Goal: Task Accomplishment & Management: Manage account settings

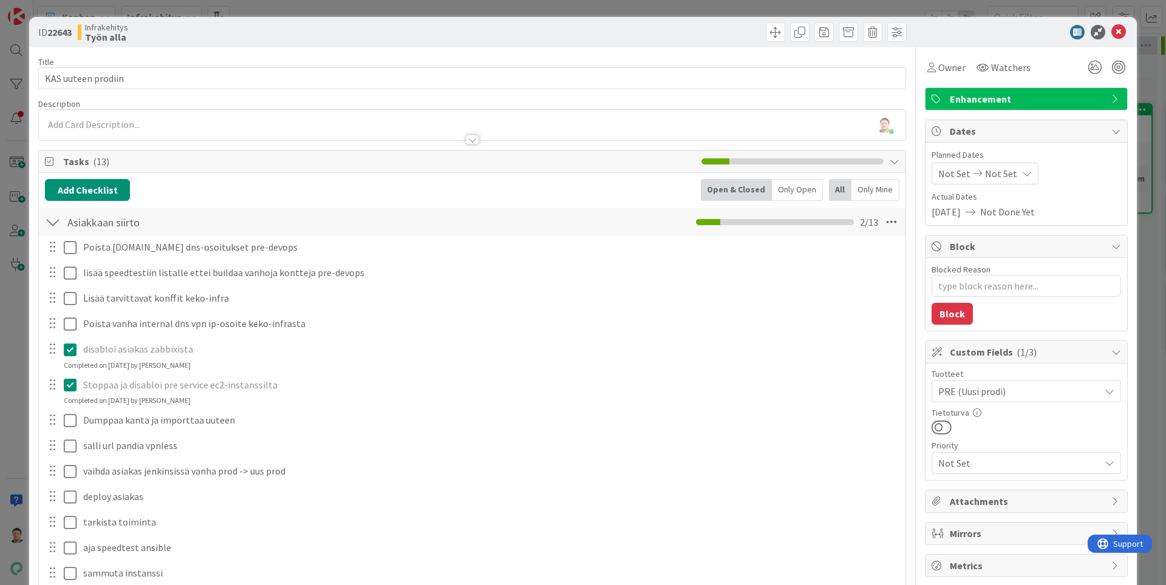
scroll to position [0, 180]
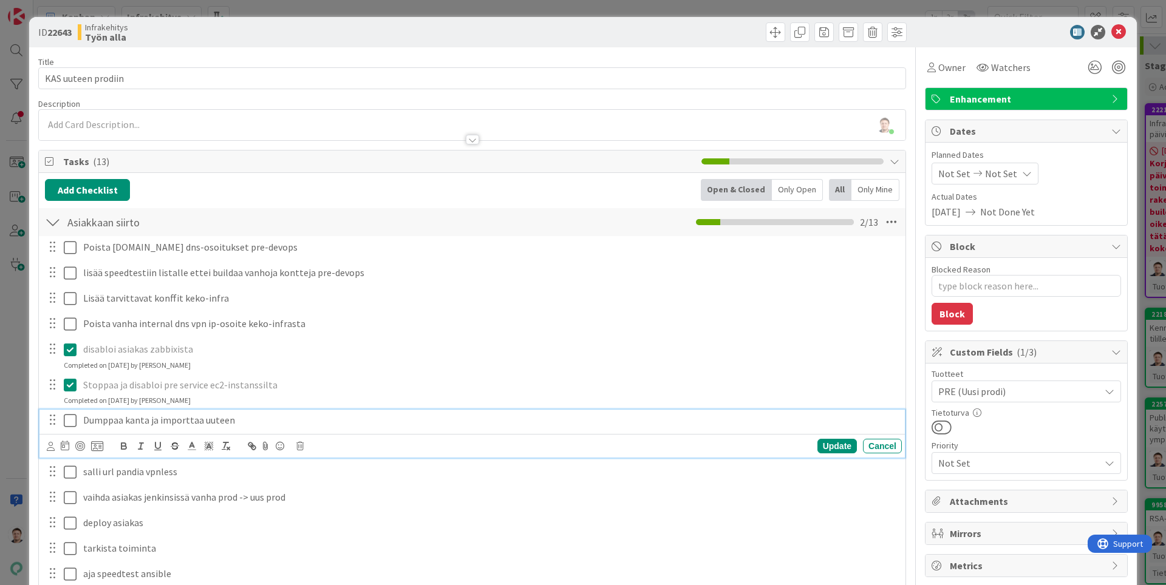
click at [70, 425] on icon at bounding box center [73, 421] width 18 height 15
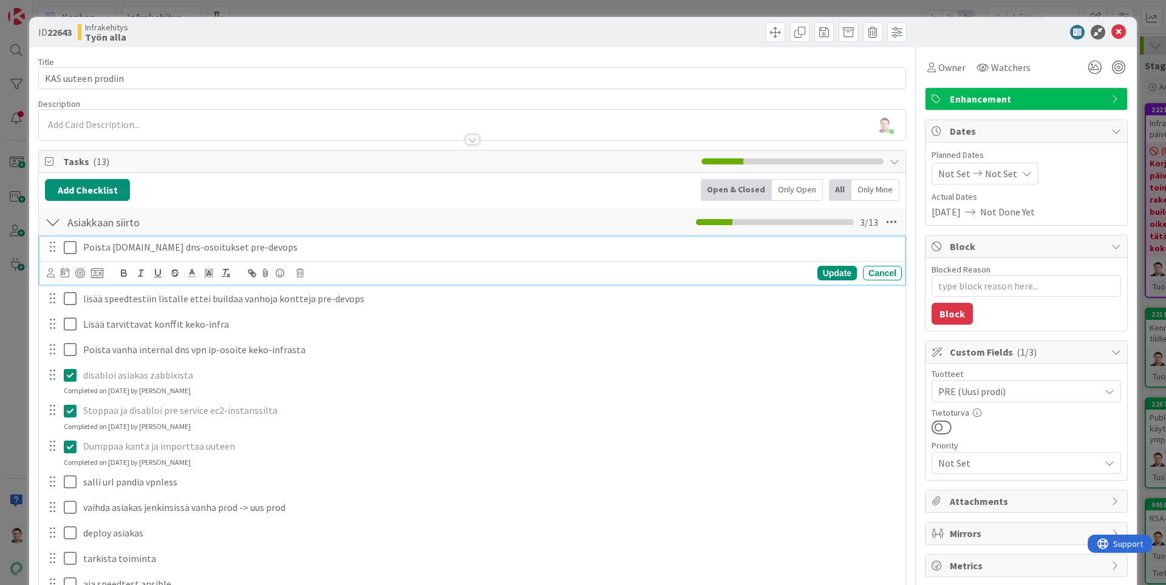
click at [73, 245] on icon at bounding box center [73, 248] width 18 height 15
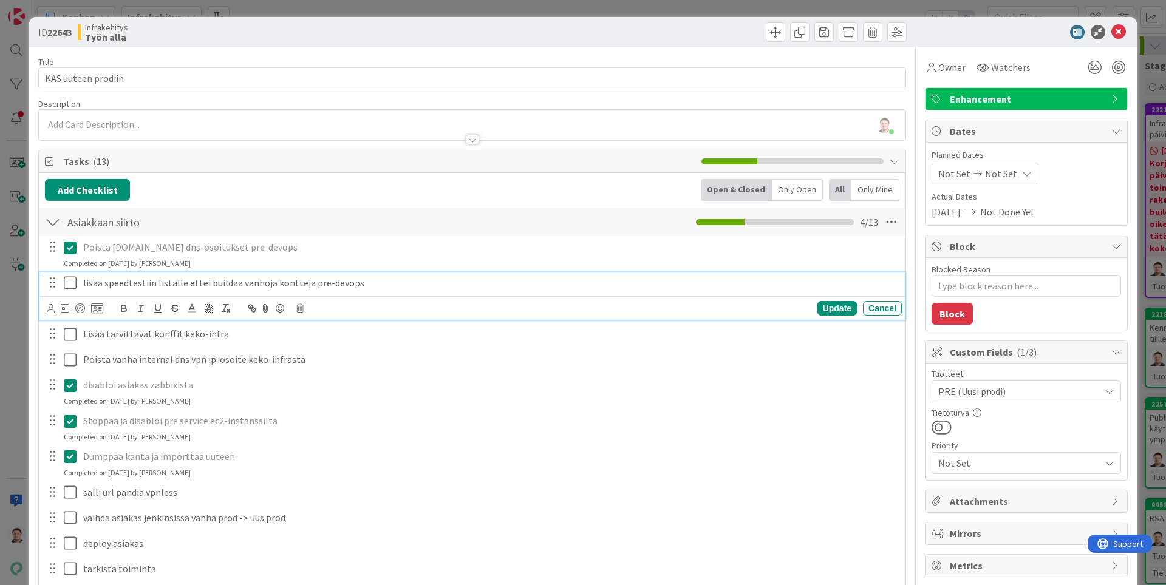
click at [75, 281] on icon at bounding box center [73, 283] width 18 height 15
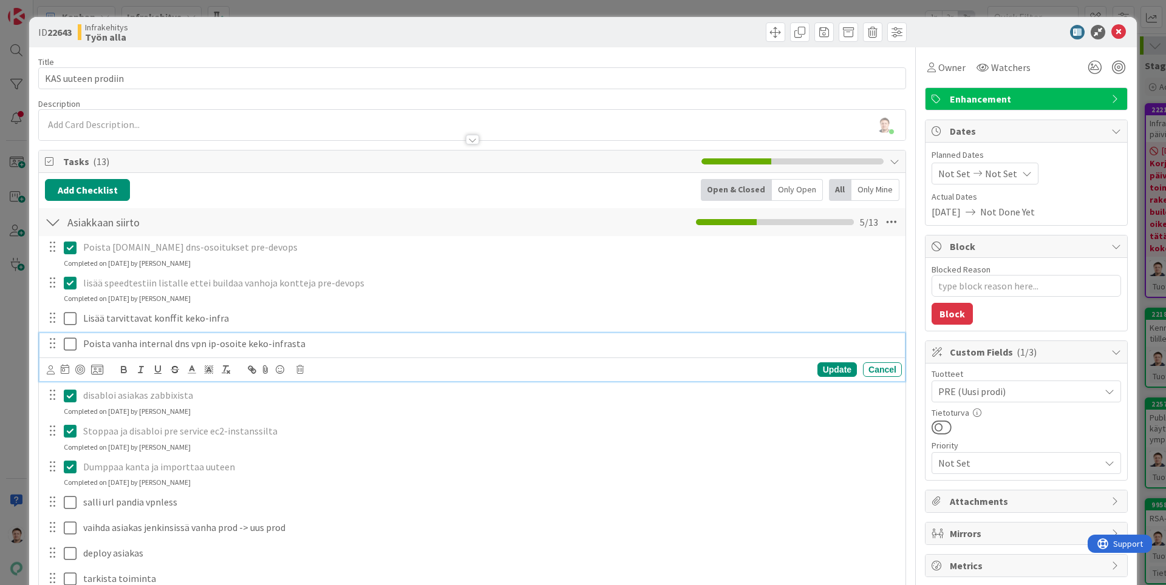
click at [72, 341] on icon at bounding box center [73, 344] width 18 height 15
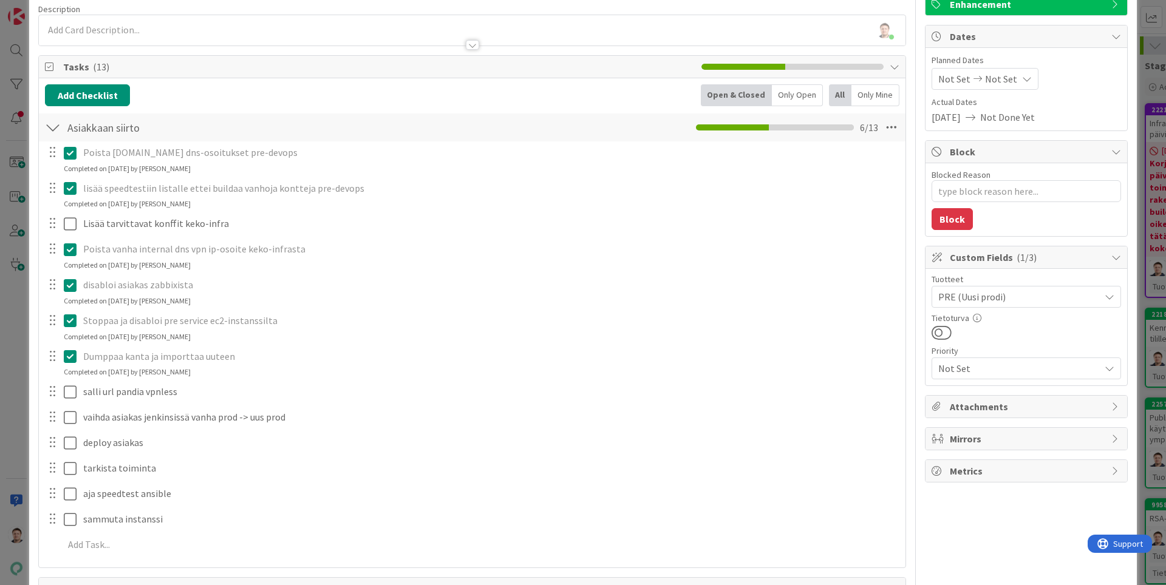
scroll to position [77, 0]
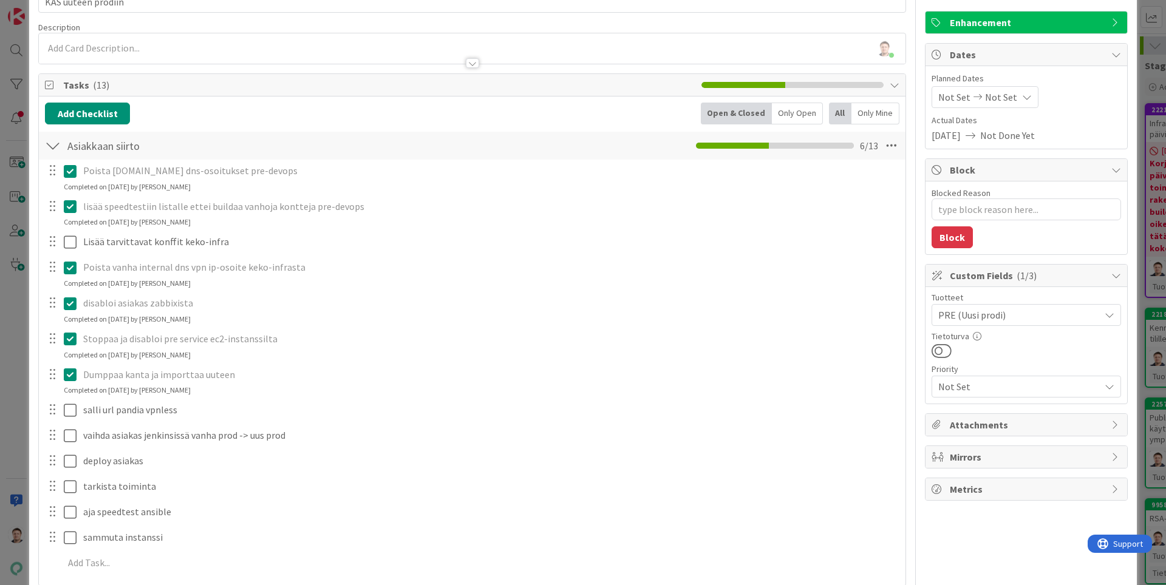
click at [75, 271] on icon at bounding box center [73, 268] width 18 height 15
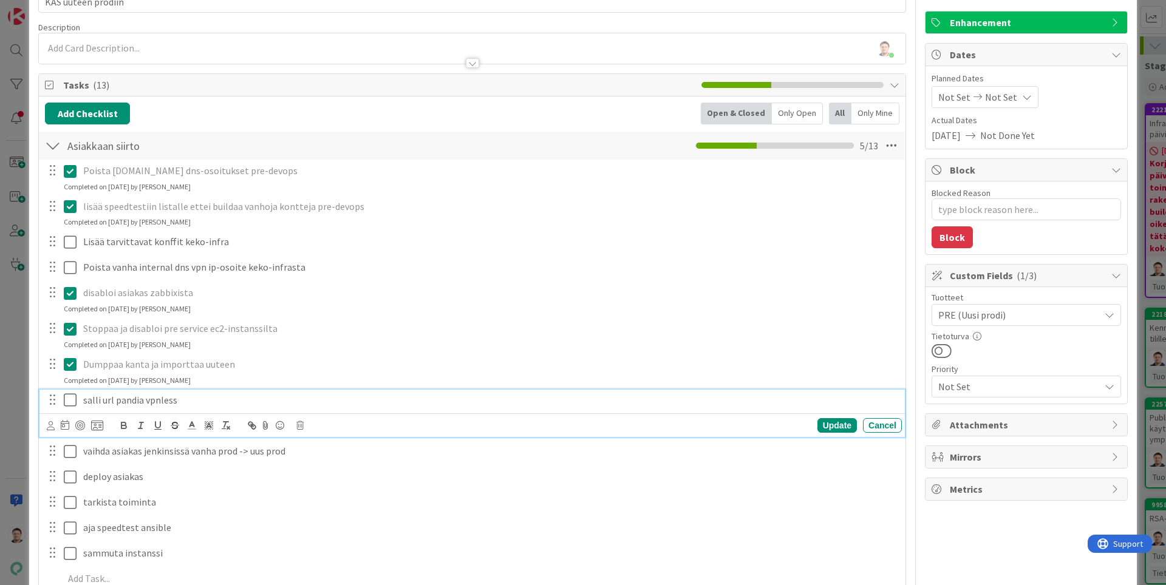
click at [70, 423] on div "salli url pandia vpnless Update Cancel" at bounding box center [471, 414] width 865 height 48
click at [70, 405] on icon at bounding box center [73, 400] width 18 height 15
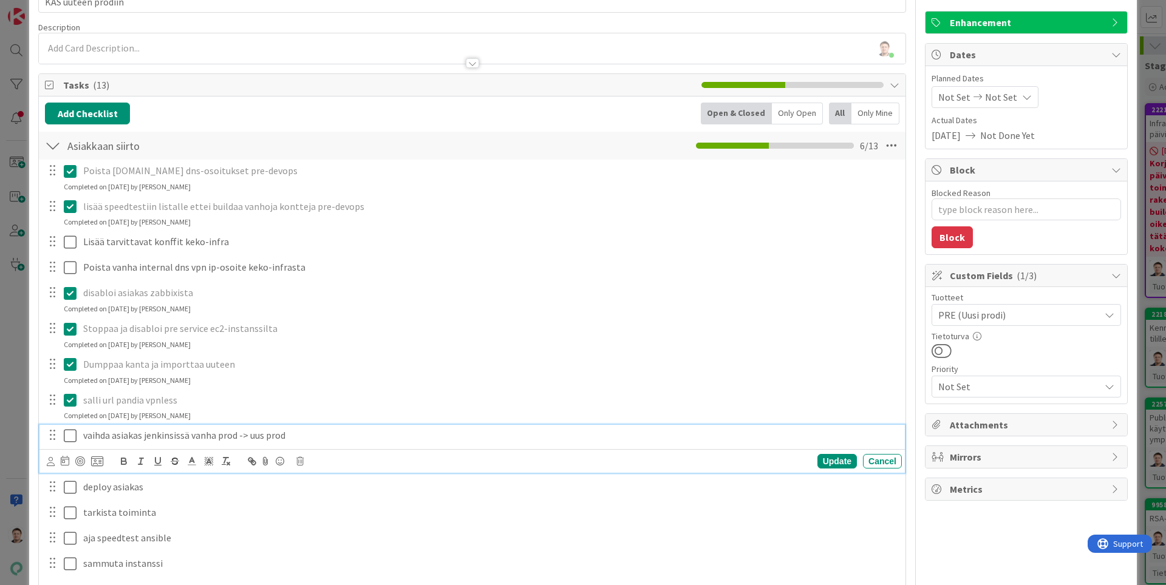
click at [70, 439] on icon at bounding box center [73, 436] width 18 height 15
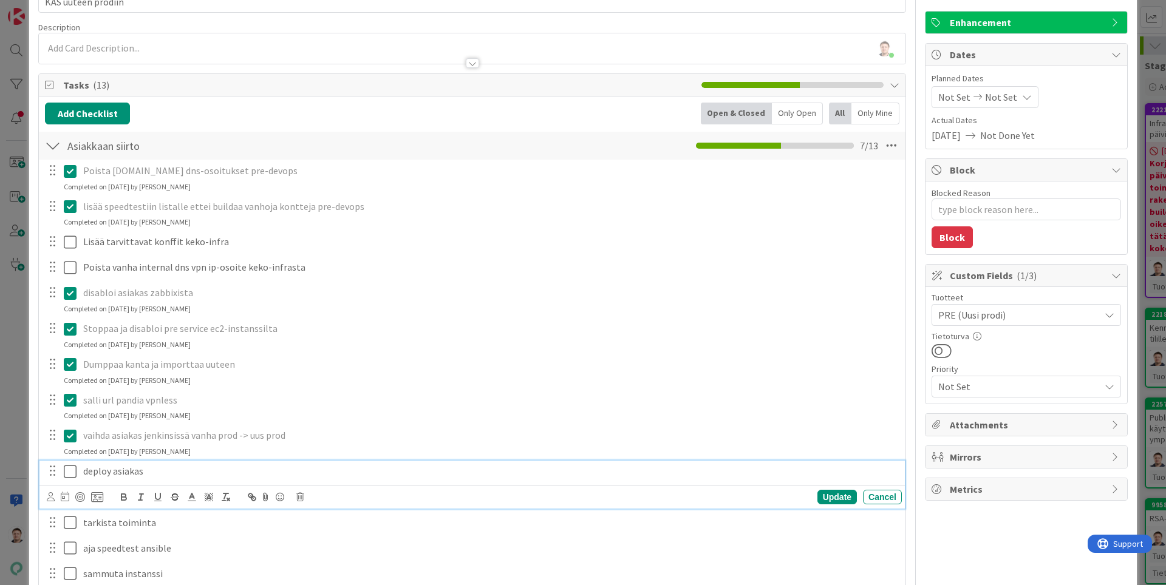
click at [73, 475] on icon at bounding box center [73, 472] width 18 height 15
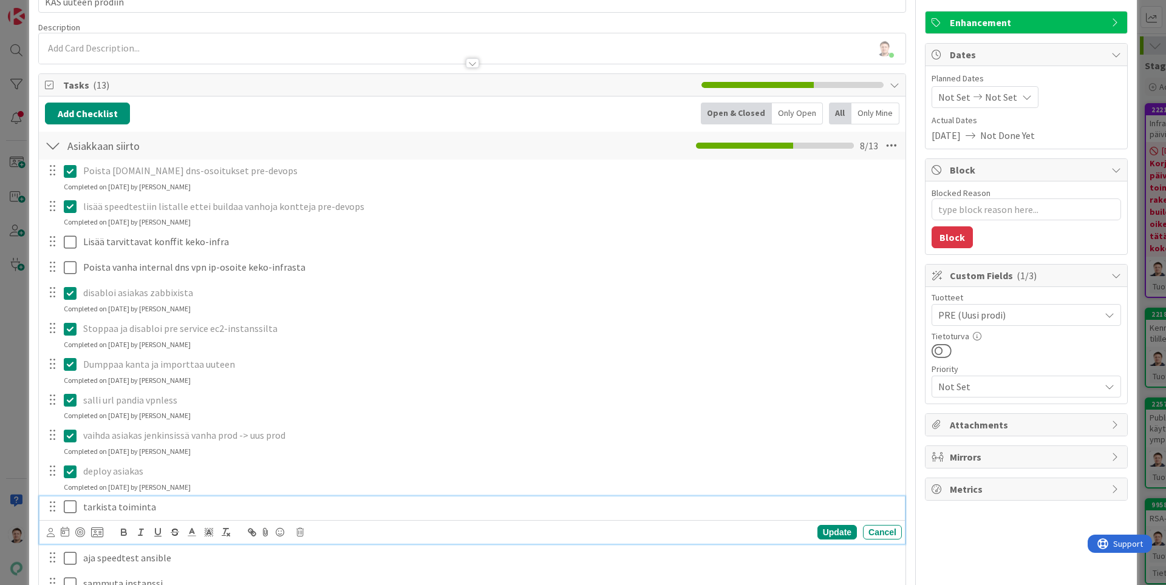
click at [66, 503] on icon at bounding box center [73, 507] width 18 height 15
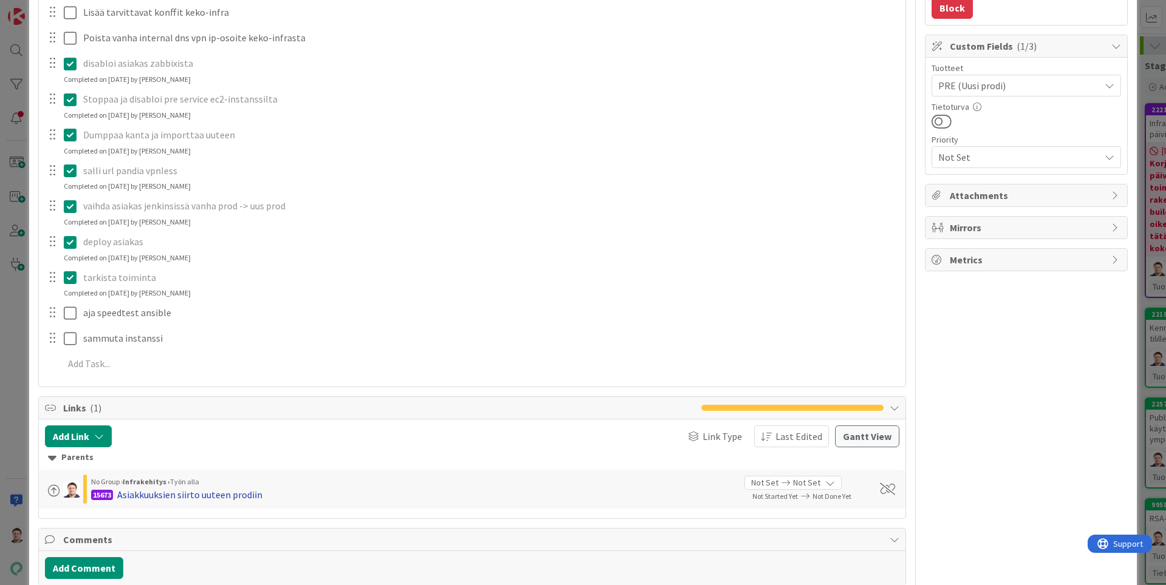
scroll to position [230, 0]
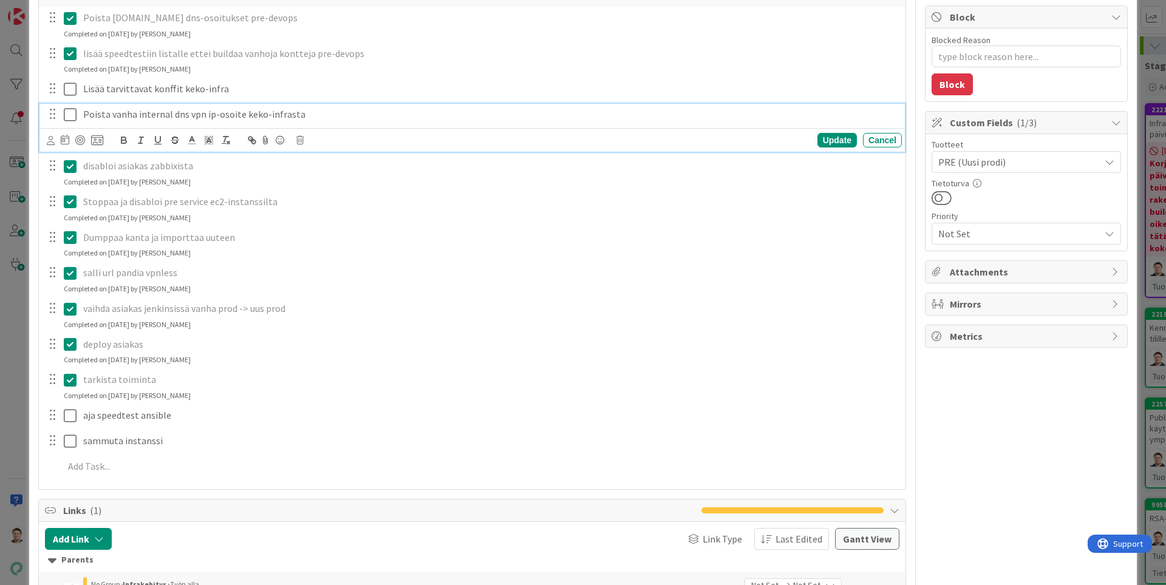
click at [73, 112] on icon at bounding box center [73, 115] width 18 height 15
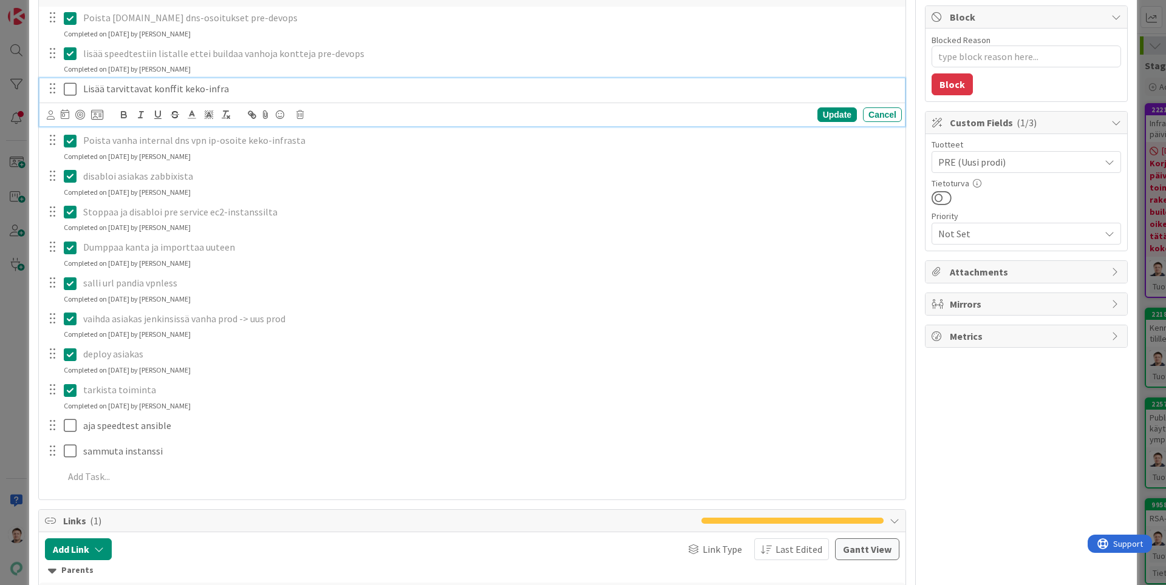
click at [73, 87] on icon at bounding box center [73, 89] width 18 height 15
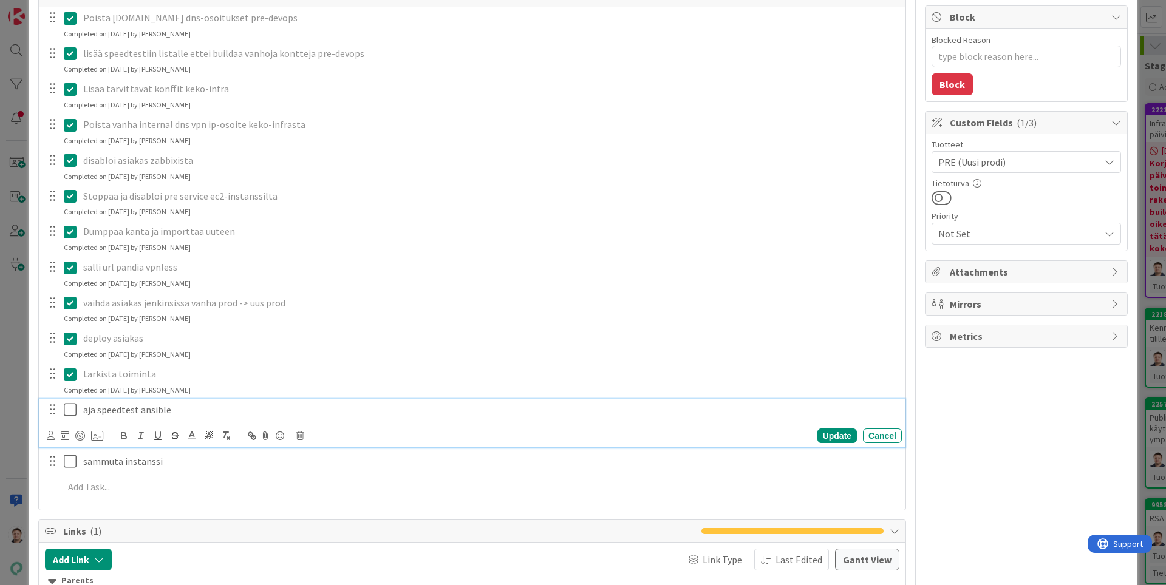
click at [66, 404] on icon at bounding box center [73, 410] width 18 height 15
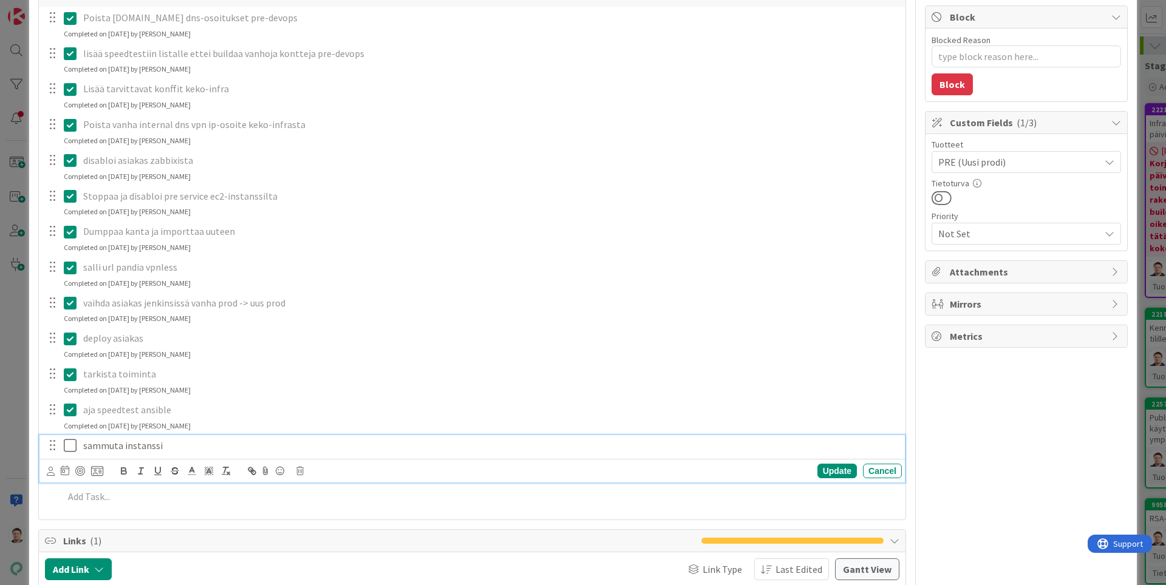
click at [68, 446] on icon at bounding box center [73, 446] width 18 height 15
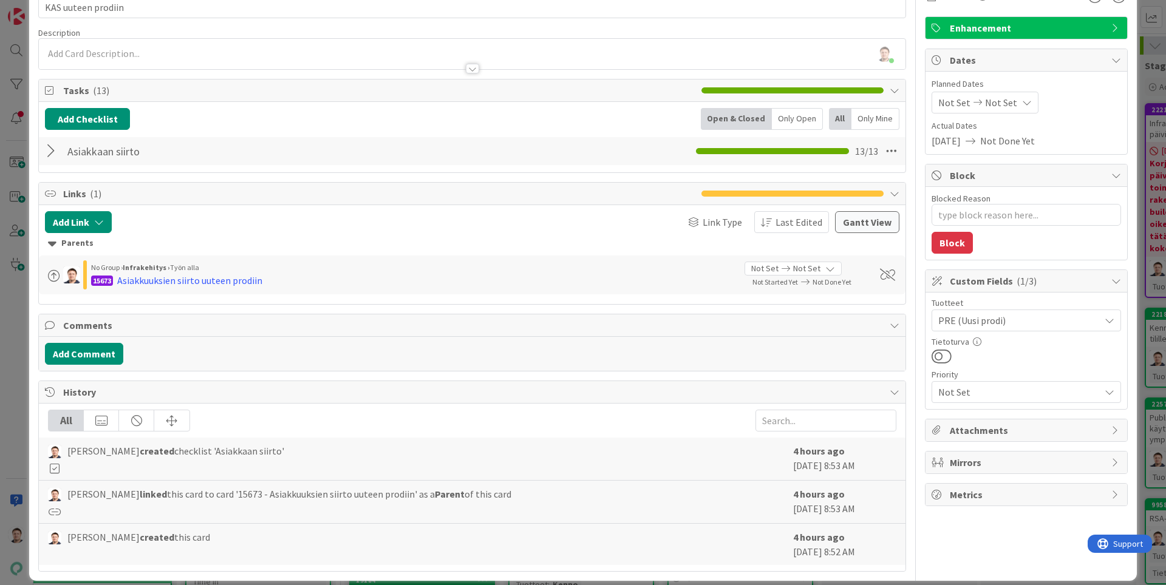
scroll to position [0, 0]
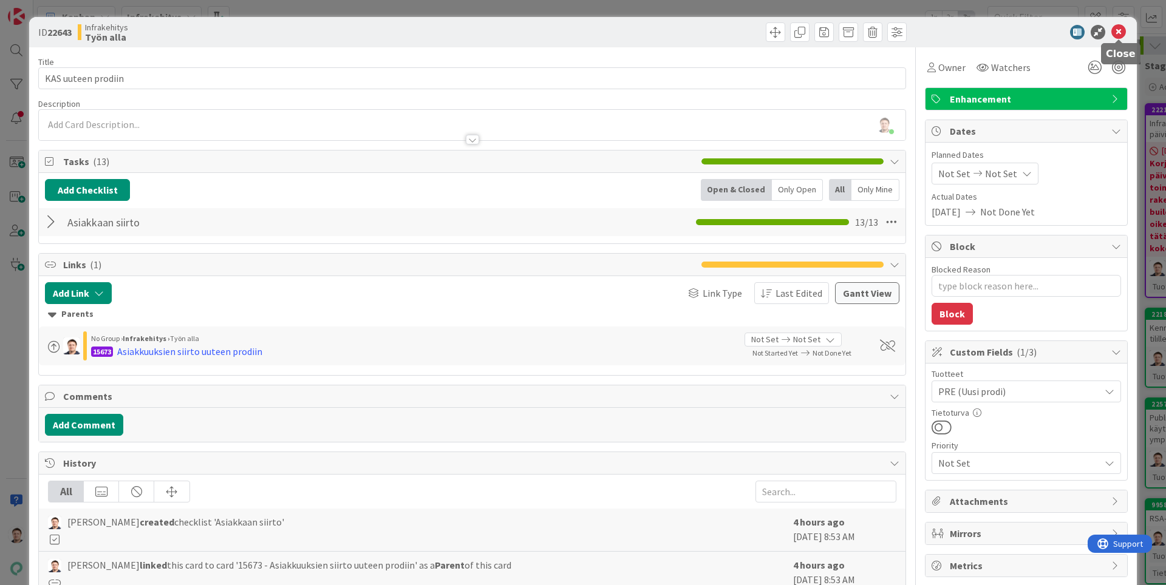
click at [1116, 29] on icon at bounding box center [1118, 32] width 15 height 15
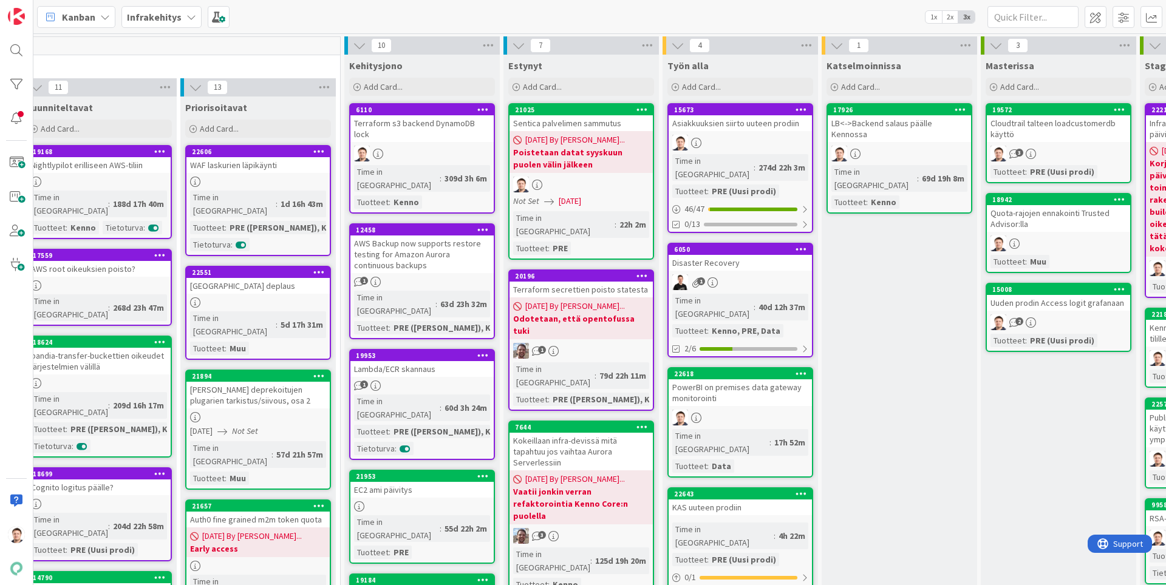
click at [751, 488] on link "22643 KAS uuteen prodiin Time in [GEOGRAPHIC_DATA] : 4h 22m Tuotteet : PRE (Uus…" at bounding box center [740, 545] width 146 height 114
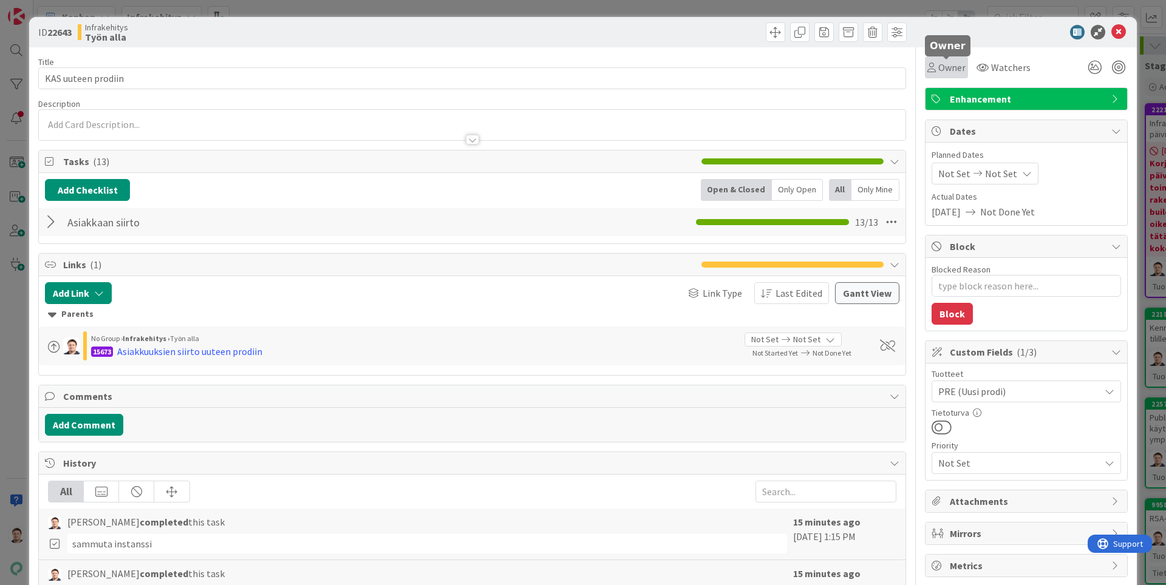
click at [944, 69] on span "Owner" at bounding box center [951, 67] width 27 height 15
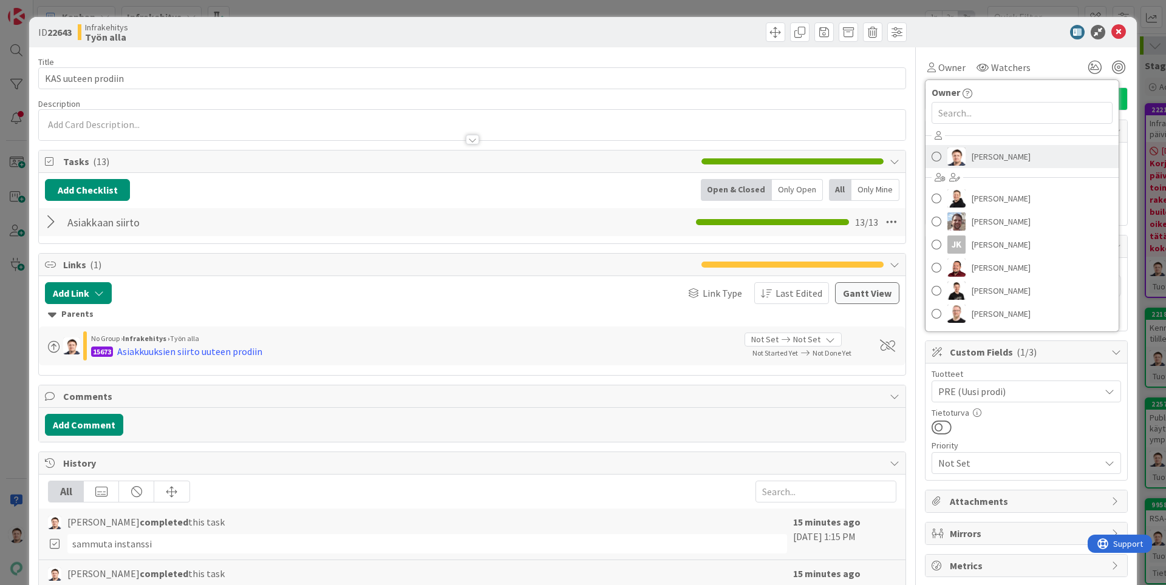
click at [987, 152] on span "[PERSON_NAME]" at bounding box center [1001, 157] width 59 height 18
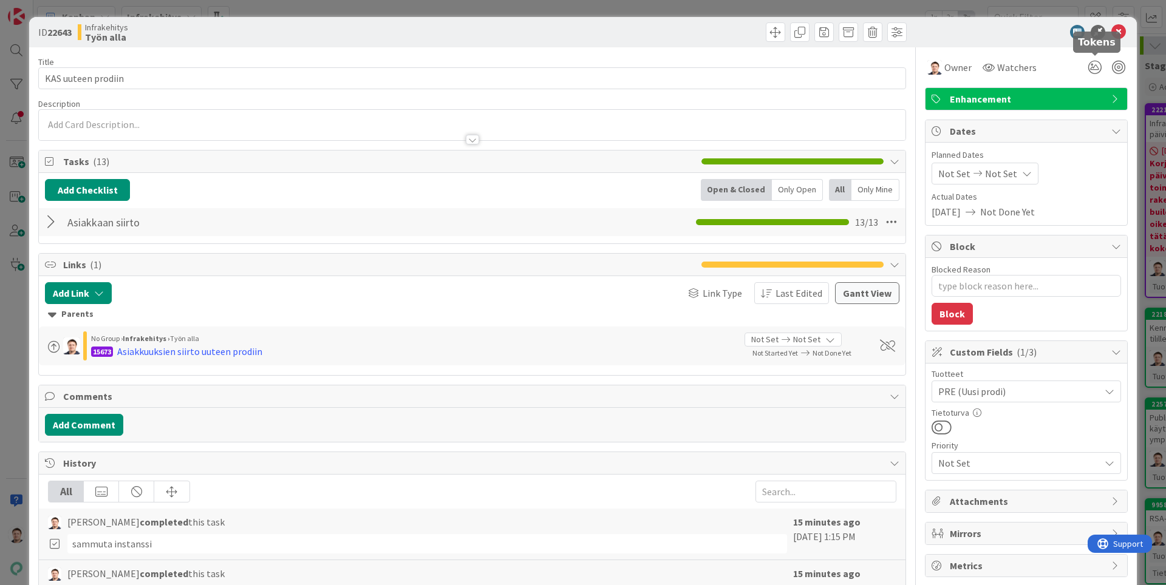
type textarea "x"
drag, startPoint x: 1119, startPoint y: 34, endPoint x: 1088, endPoint y: 89, distance: 63.1
click at [1118, 34] on icon at bounding box center [1118, 32] width 15 height 15
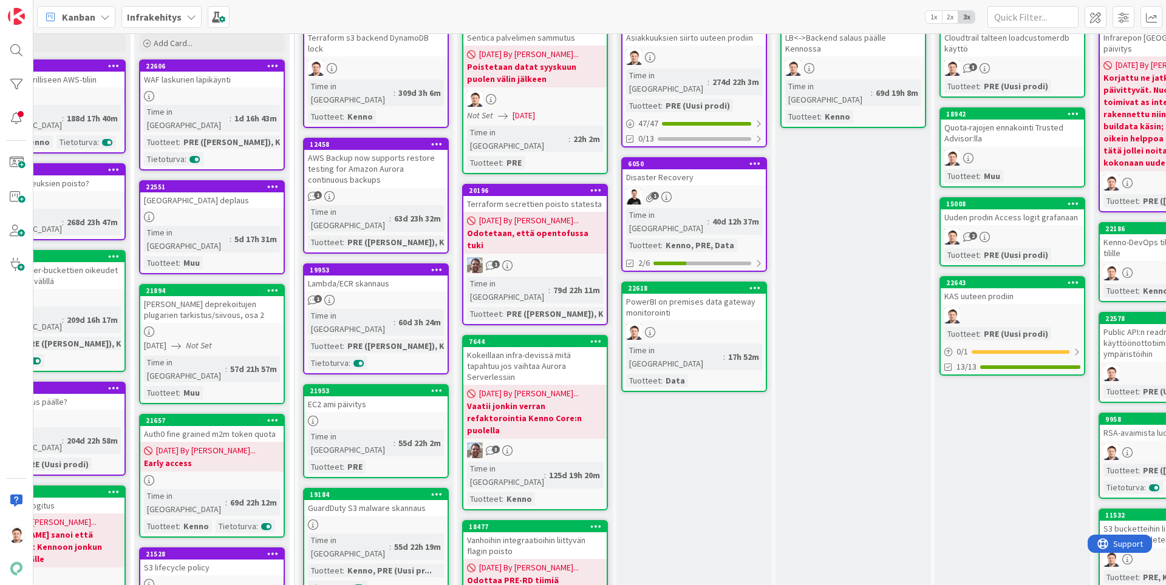
scroll to position [0, 227]
